Goal: Task Accomplishment & Management: Use online tool/utility

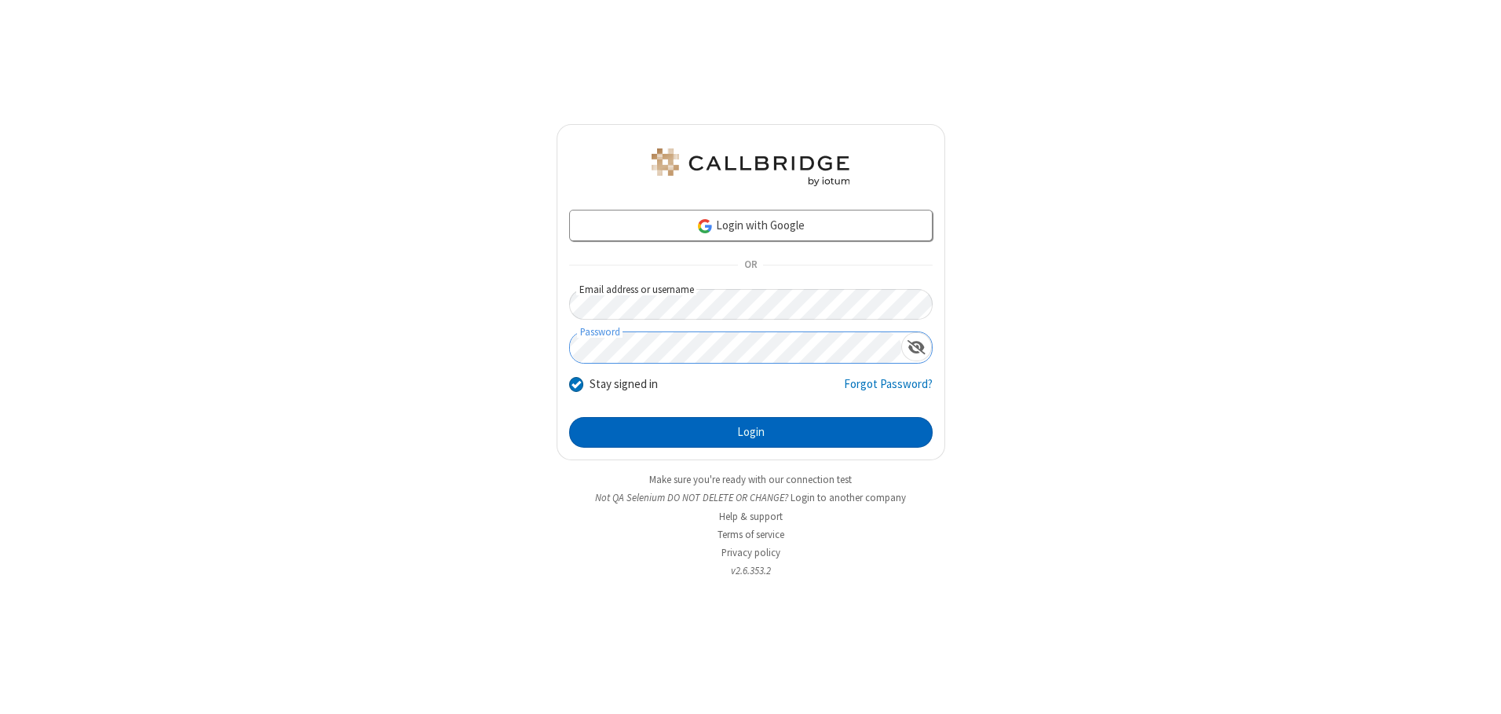
click at [751, 432] on button "Login" at bounding box center [750, 432] width 363 height 31
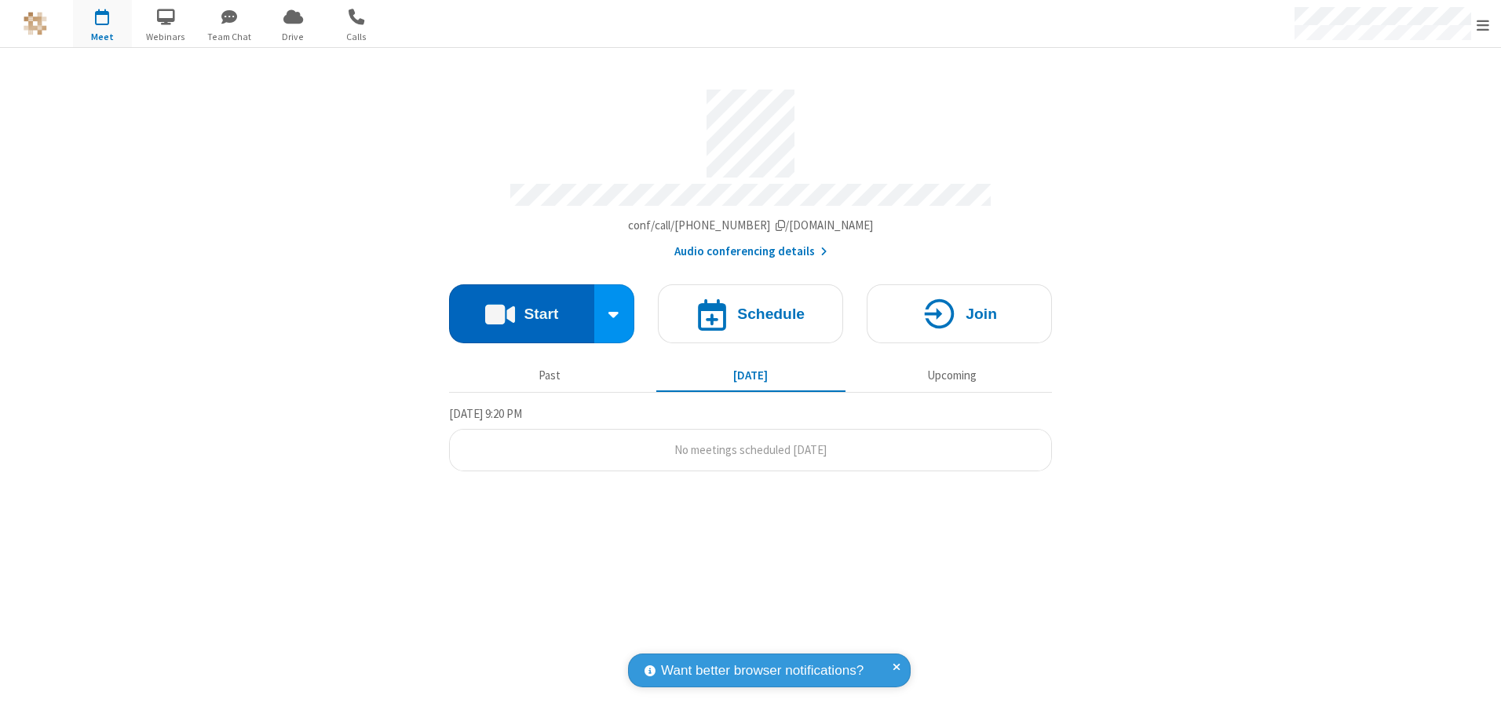
click at [521, 308] on button "Start" at bounding box center [521, 313] width 145 height 59
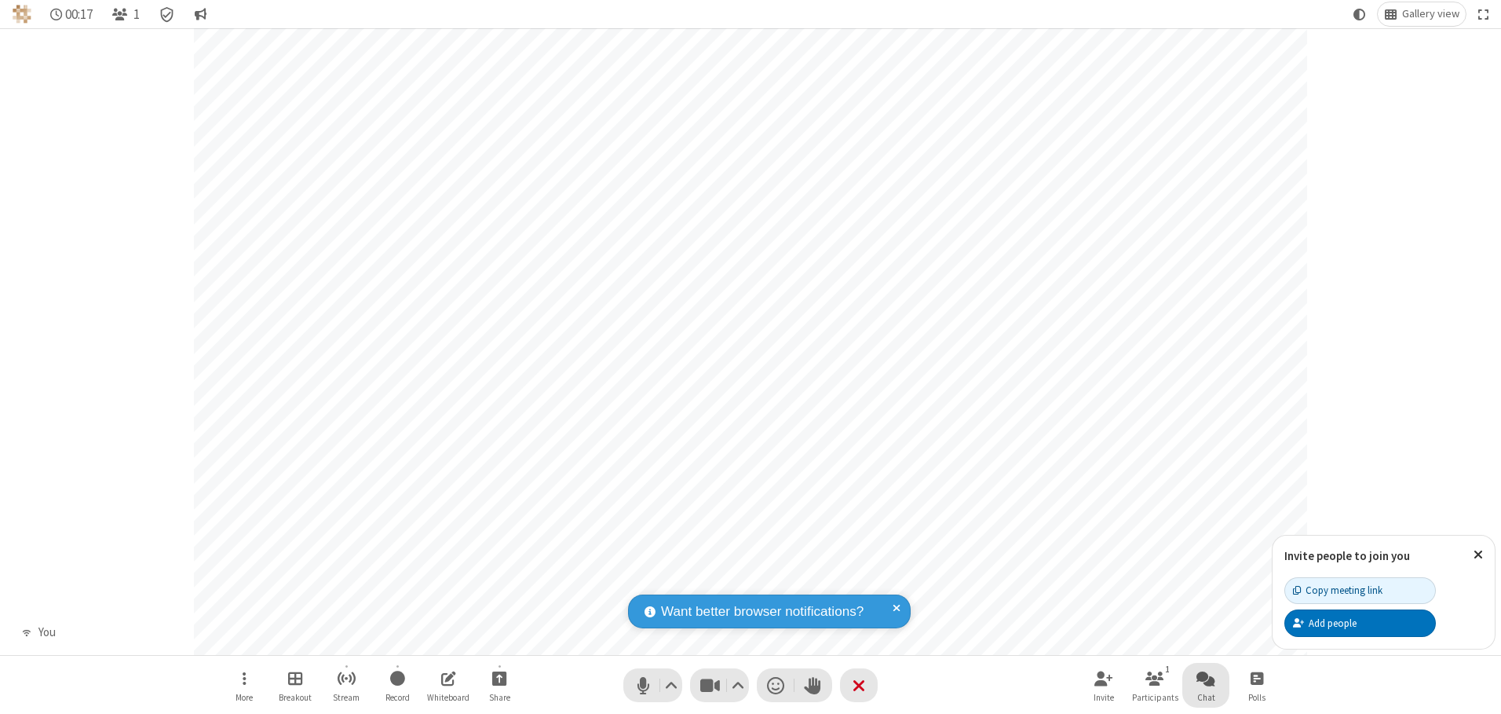
click at [1206, 678] on span "Open chat" at bounding box center [1205, 678] width 19 height 20
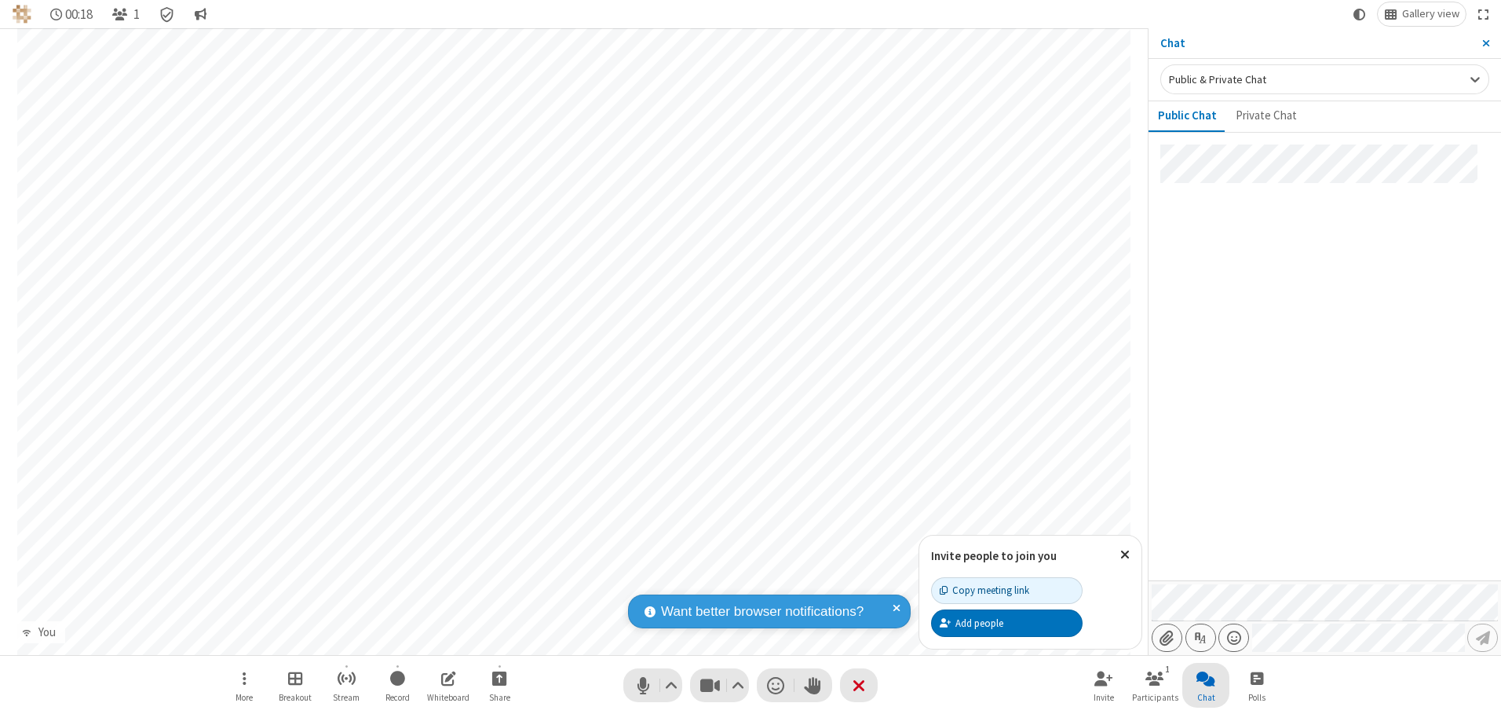
type input "C:\fakepath\doc_test.docx"
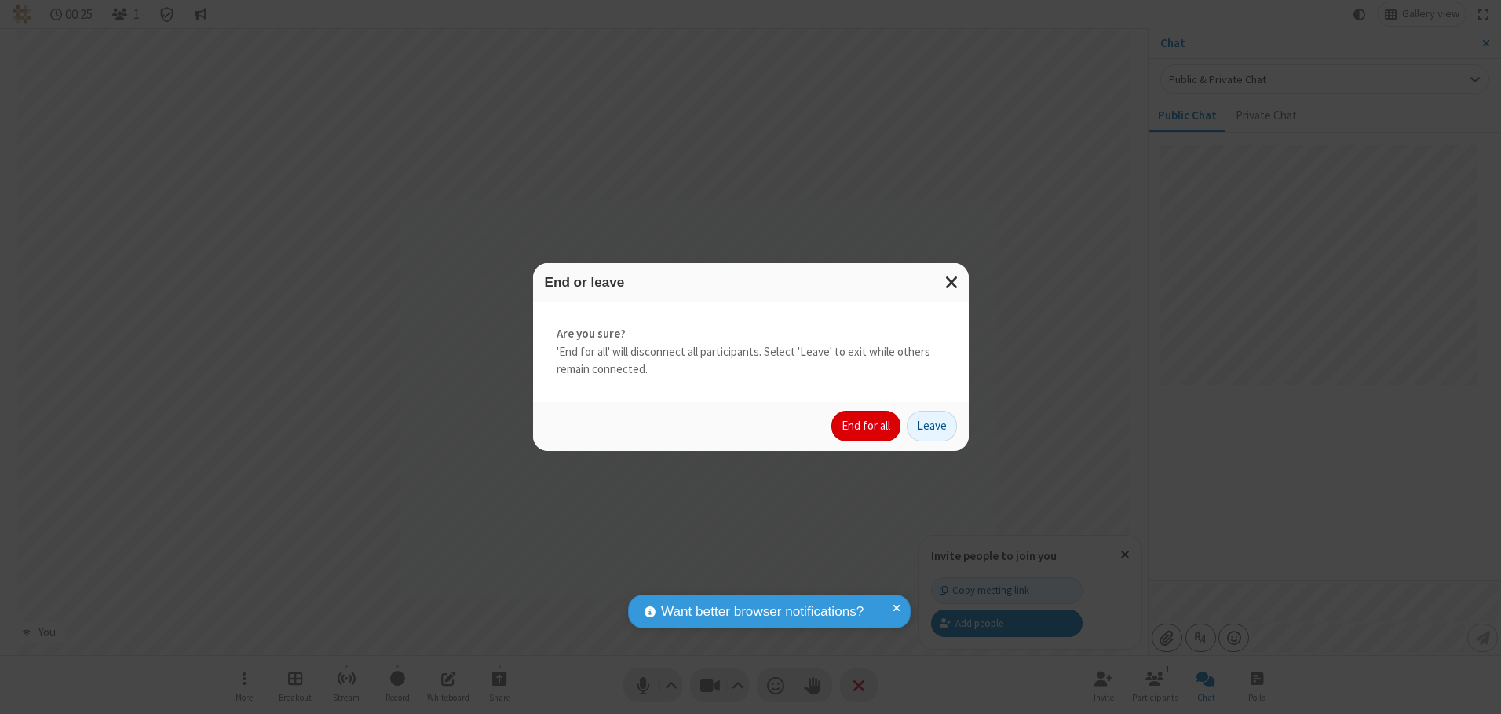
click at [867, 425] on button "End for all" at bounding box center [865, 426] width 69 height 31
